Goal: Check status

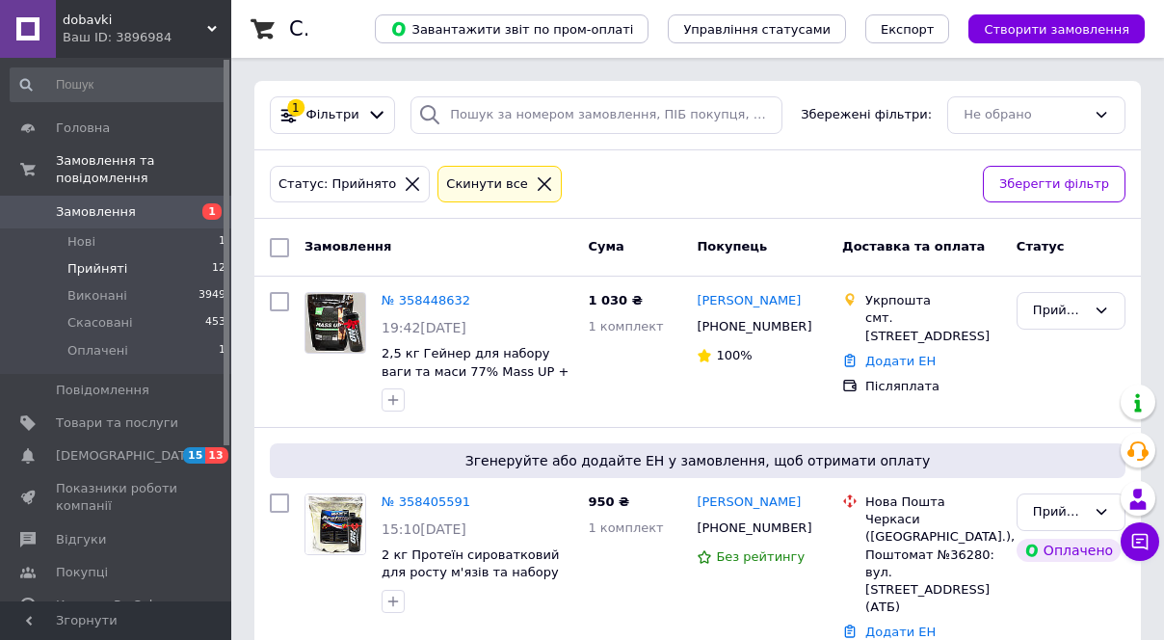
click at [490, 182] on div "Cкинути все" at bounding box center [487, 184] width 90 height 20
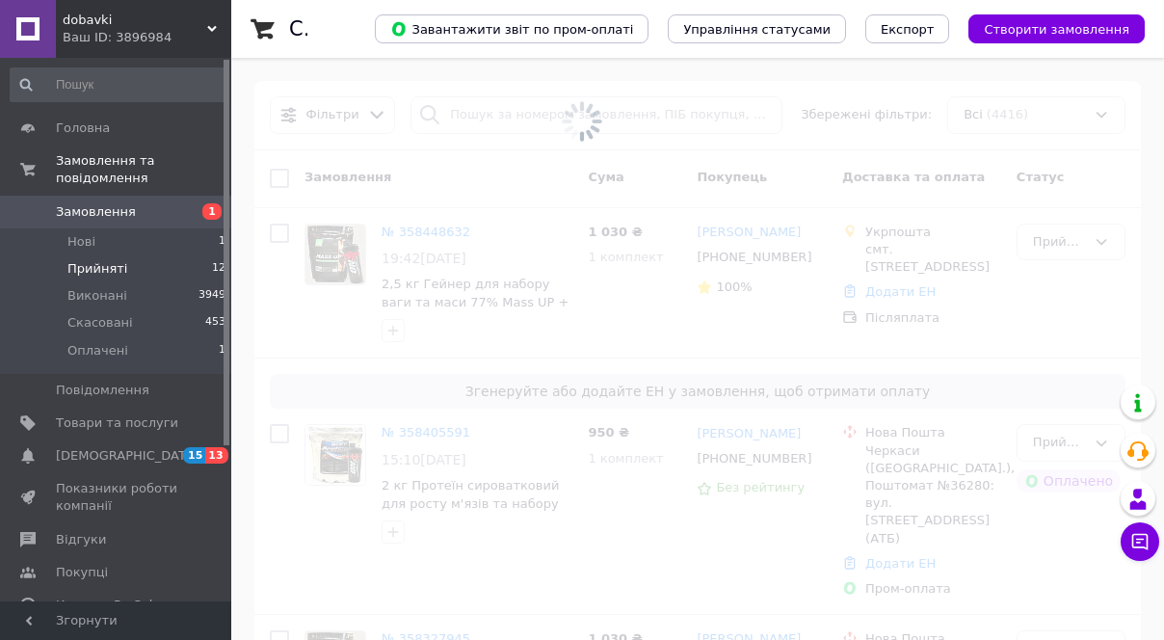
click at [145, 255] on li "Прийняті 12" at bounding box center [118, 268] width 237 height 27
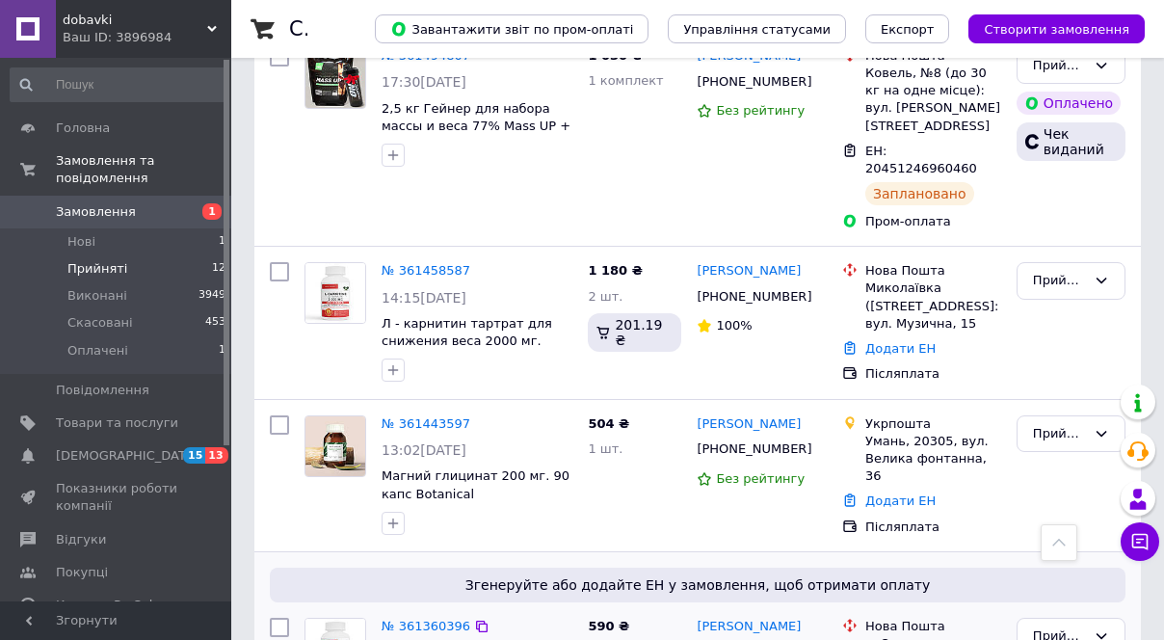
scroll to position [411, 0]
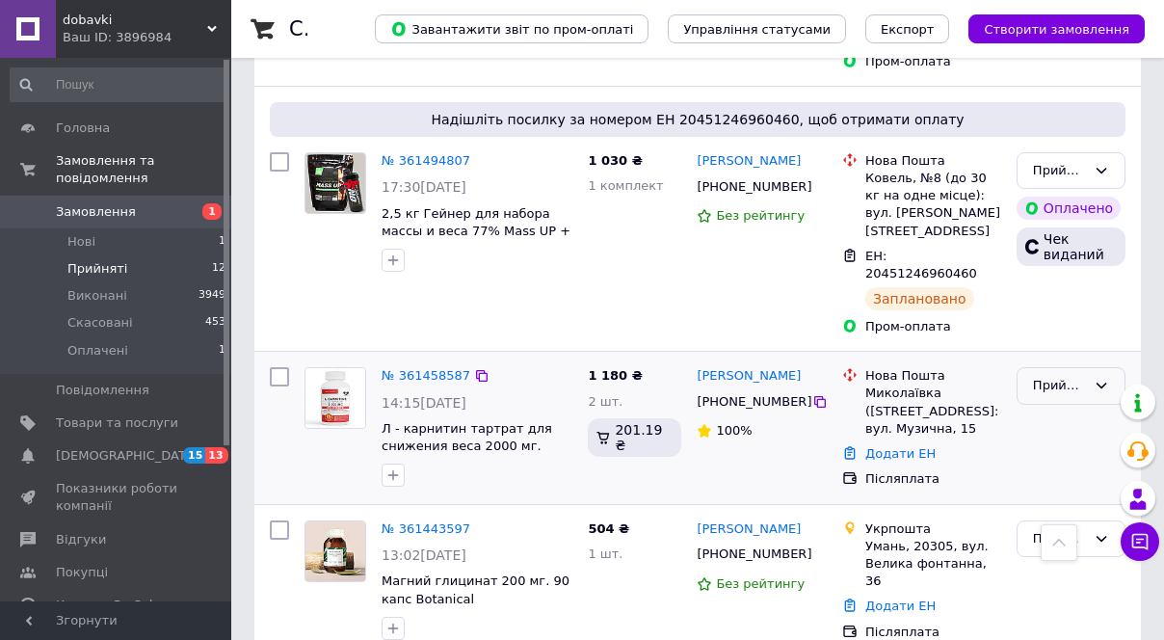
click at [1068, 367] on div "Прийнято" at bounding box center [1071, 386] width 109 height 38
click at [1066, 409] on li "Виконано" at bounding box center [1071, 427] width 107 height 36
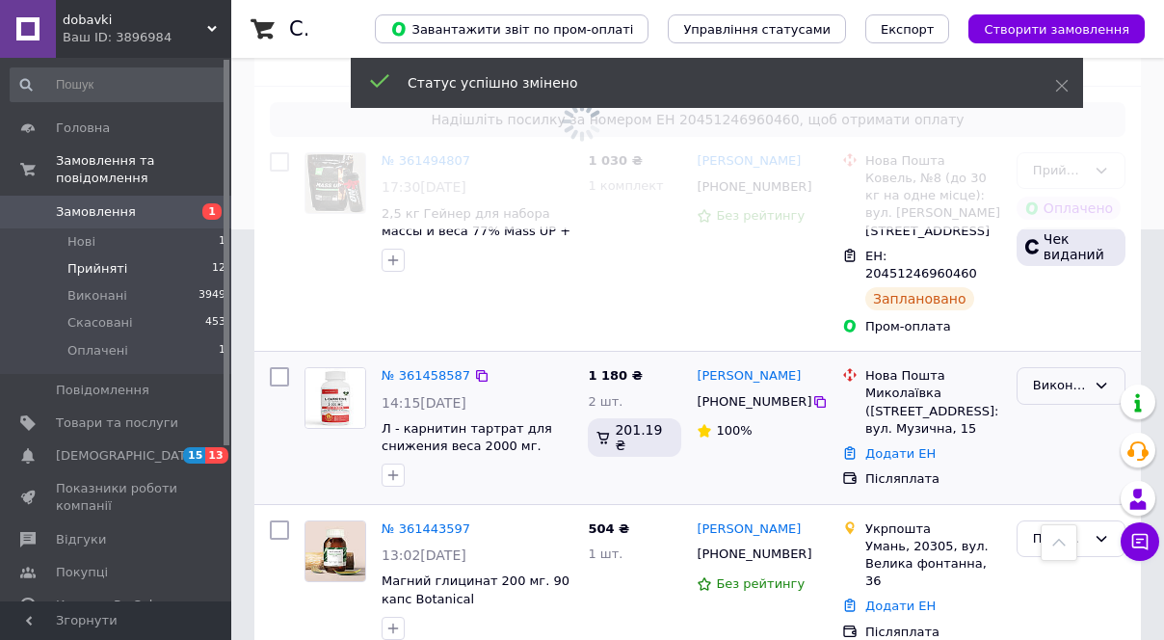
click at [1085, 376] on div "Виконано" at bounding box center [1059, 386] width 53 height 20
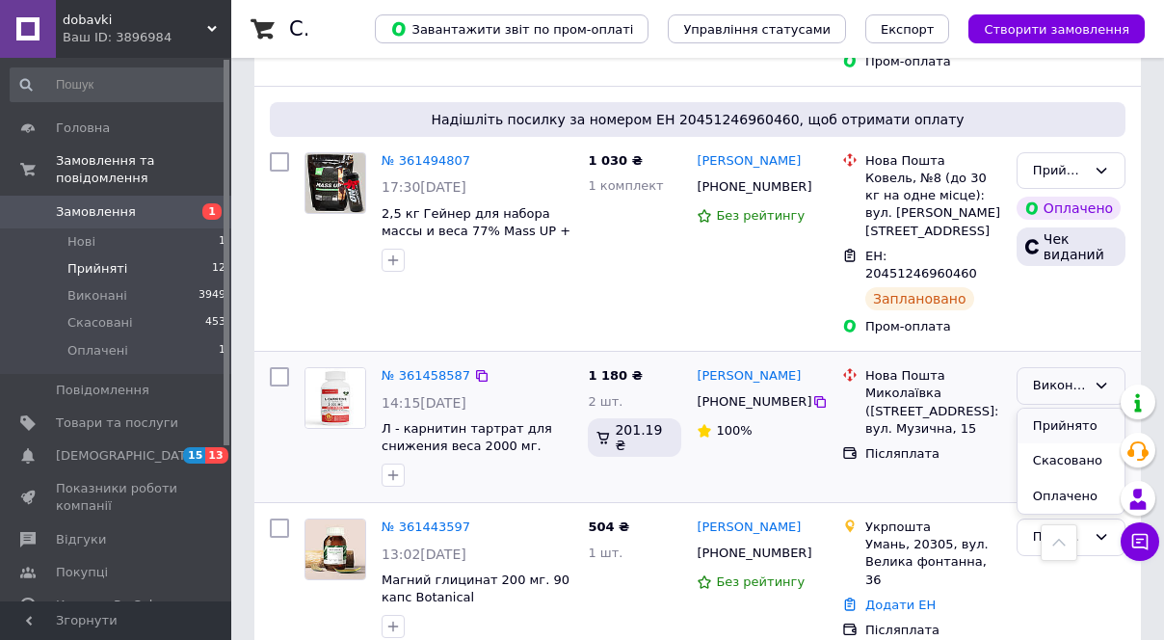
click at [1074, 409] on li "Прийнято" at bounding box center [1071, 427] width 107 height 36
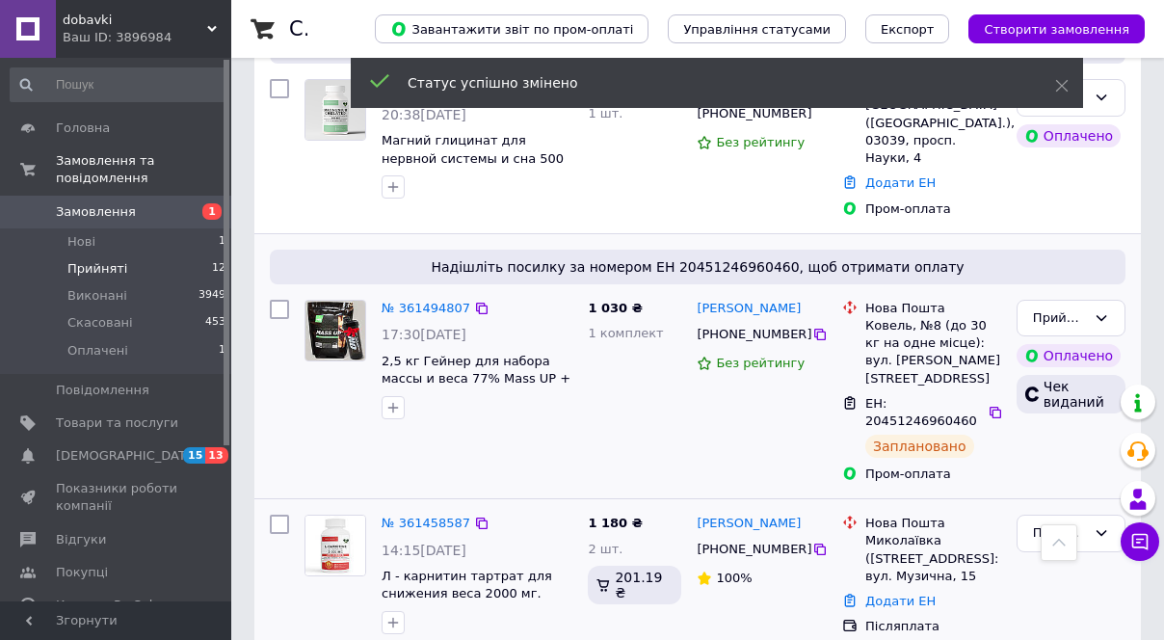
scroll to position [236, 0]
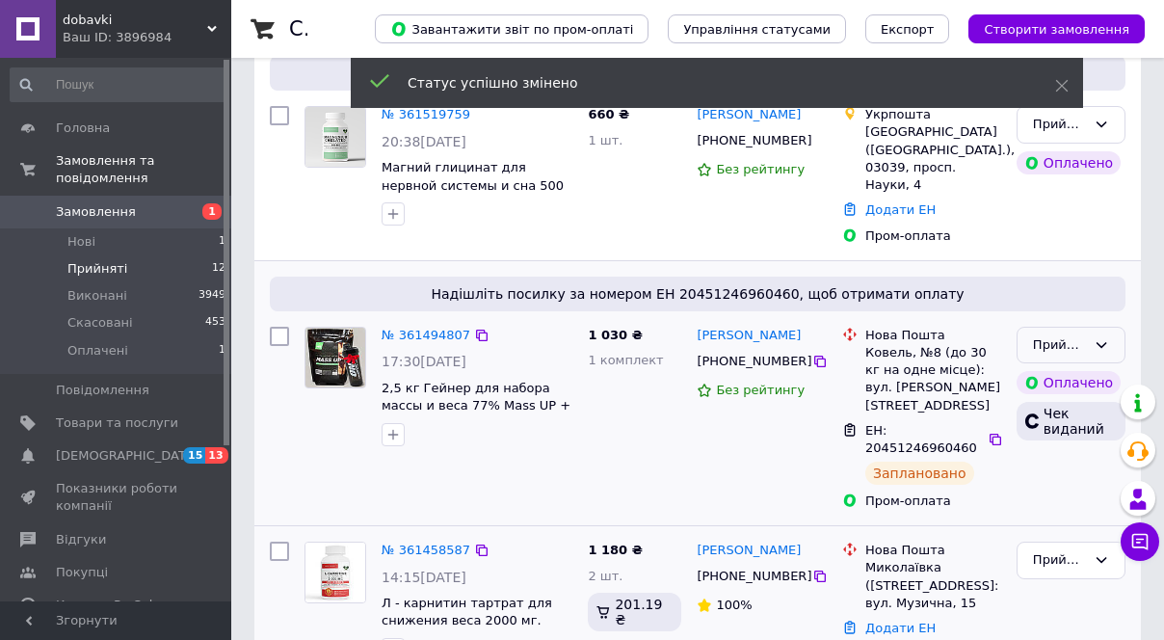
click at [1092, 332] on div "Прийнято" at bounding box center [1071, 346] width 109 height 38
click at [1066, 367] on li "Виконано" at bounding box center [1071, 385] width 107 height 36
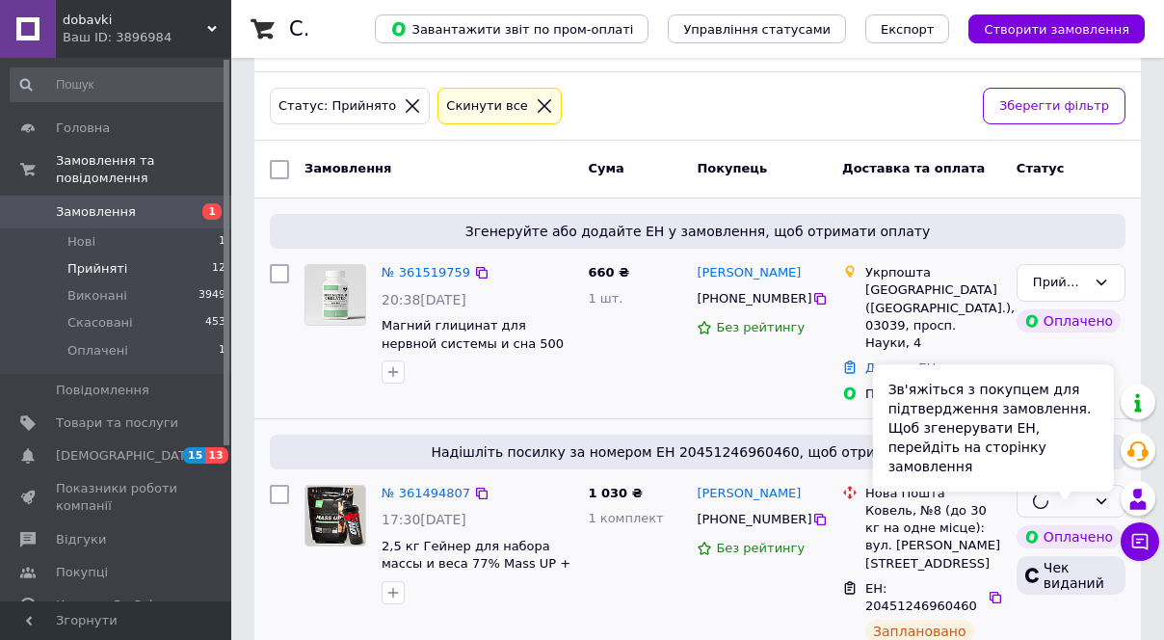
scroll to position [0, 0]
